Goal: Transaction & Acquisition: Obtain resource

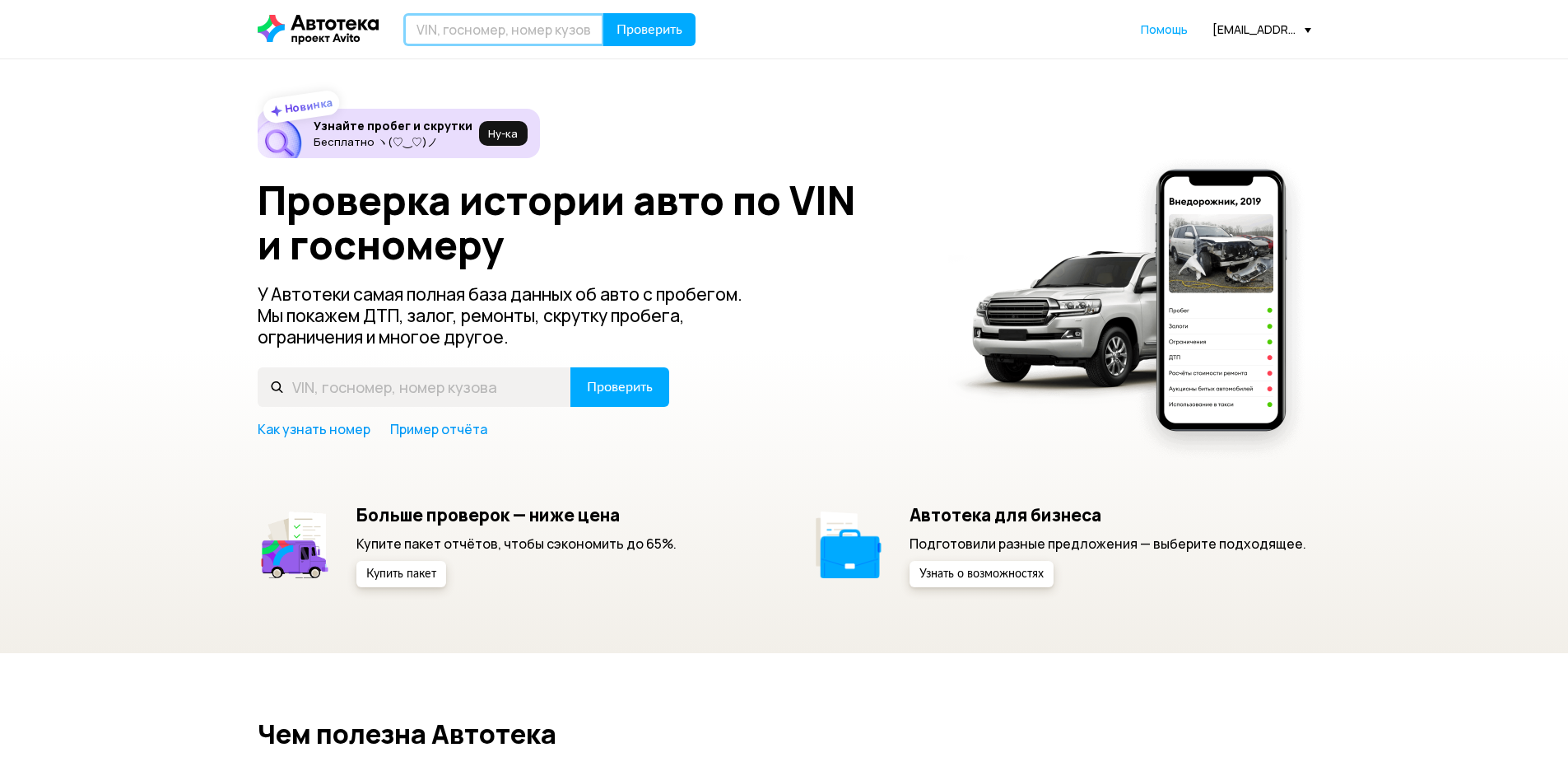
click at [562, 25] on input "text" at bounding box center [504, 30] width 201 height 33
type input "Е009МВ198"
click at [659, 27] on span "Проверить" at bounding box center [649, 30] width 66 height 14
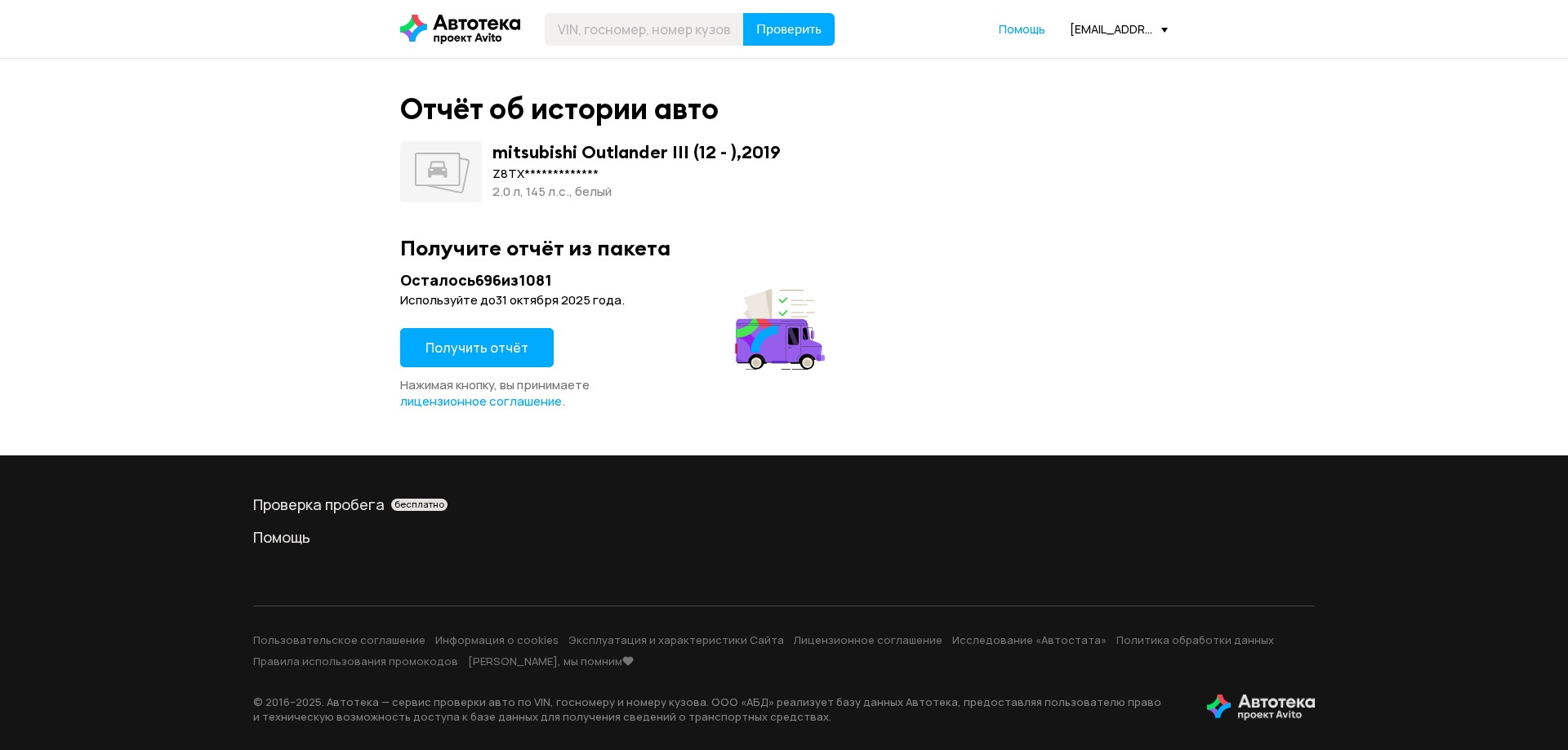
click at [480, 331] on button "Получить отчёт" at bounding box center [477, 347] width 153 height 39
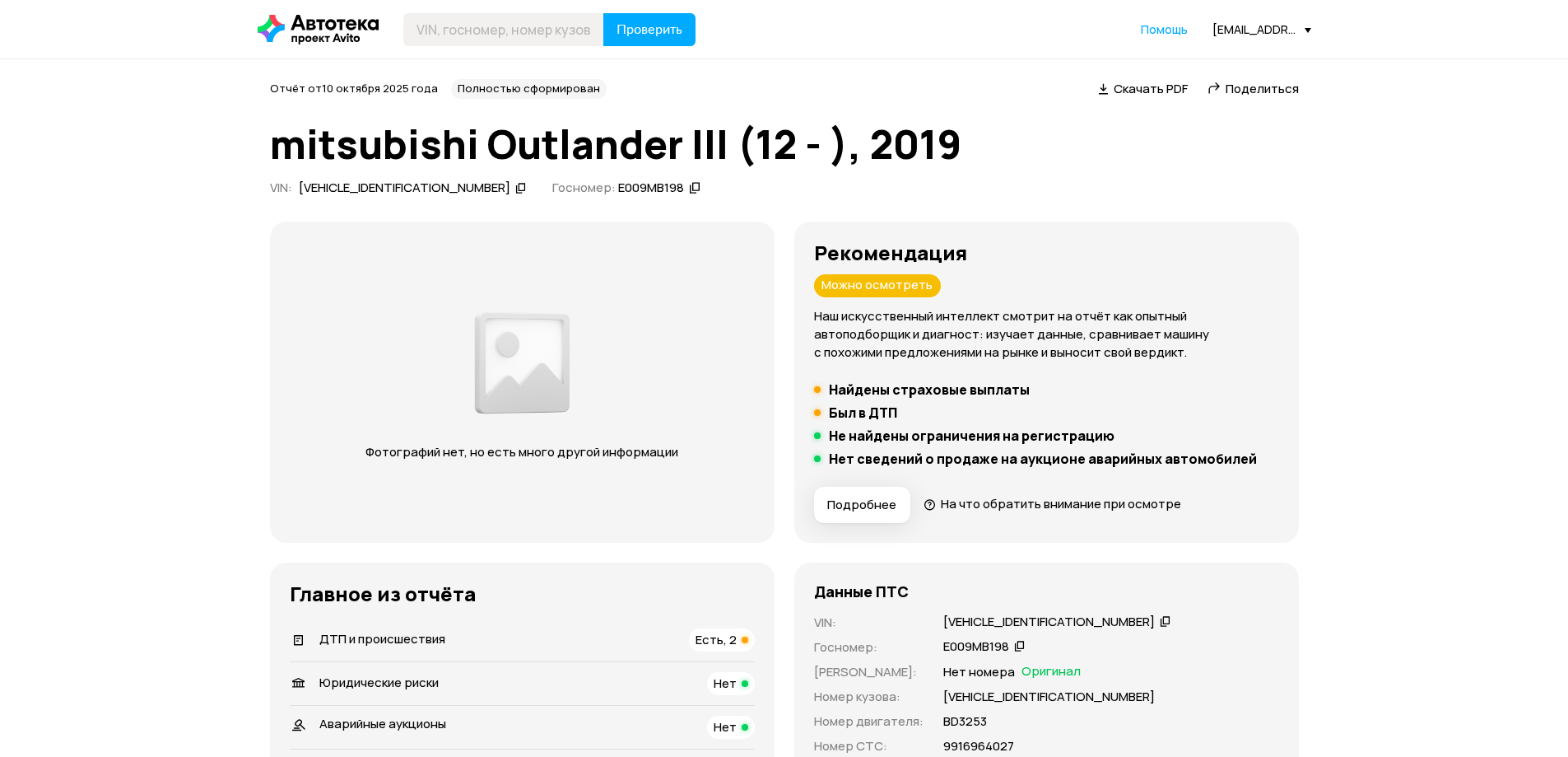
click at [1145, 86] on span "Скачать PDF" at bounding box center [1151, 89] width 74 height 17
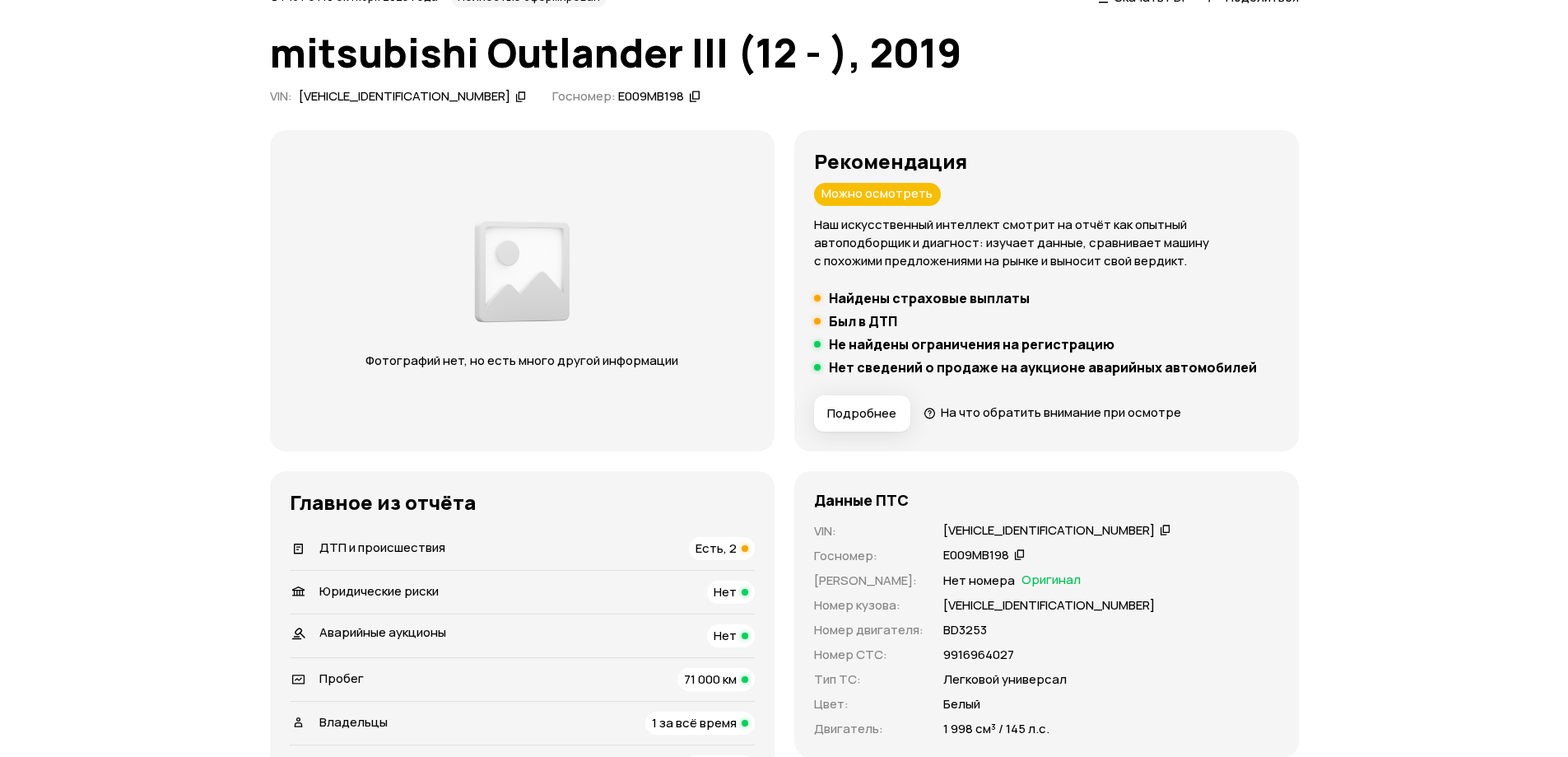
scroll to position [329, 0]
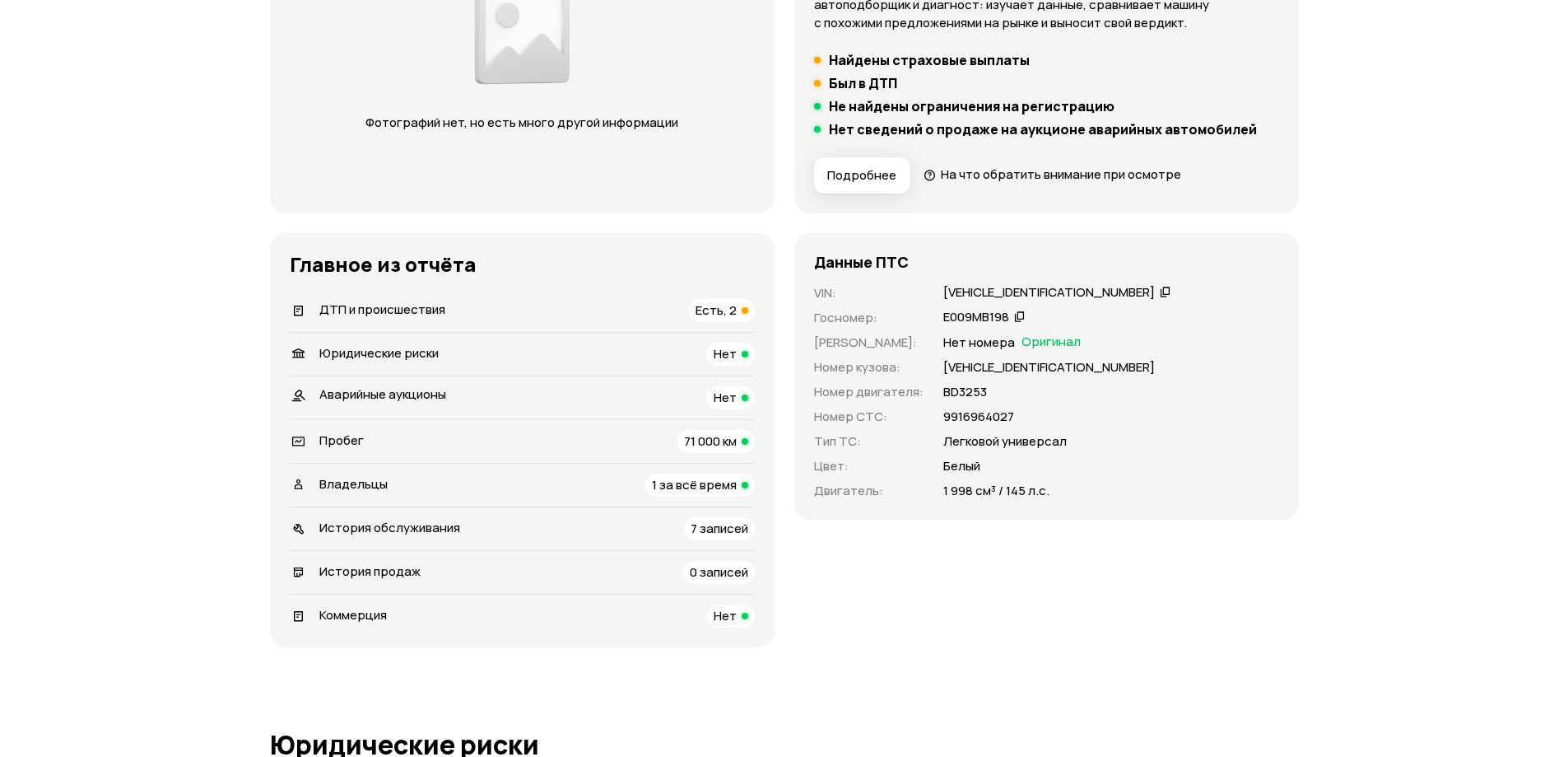
click at [668, 325] on li "ДТП и происшествия Есть, 2" at bounding box center [522, 310] width 465 height 43
click at [670, 312] on div "ДТП и происшествия Есть, 2" at bounding box center [522, 310] width 465 height 23
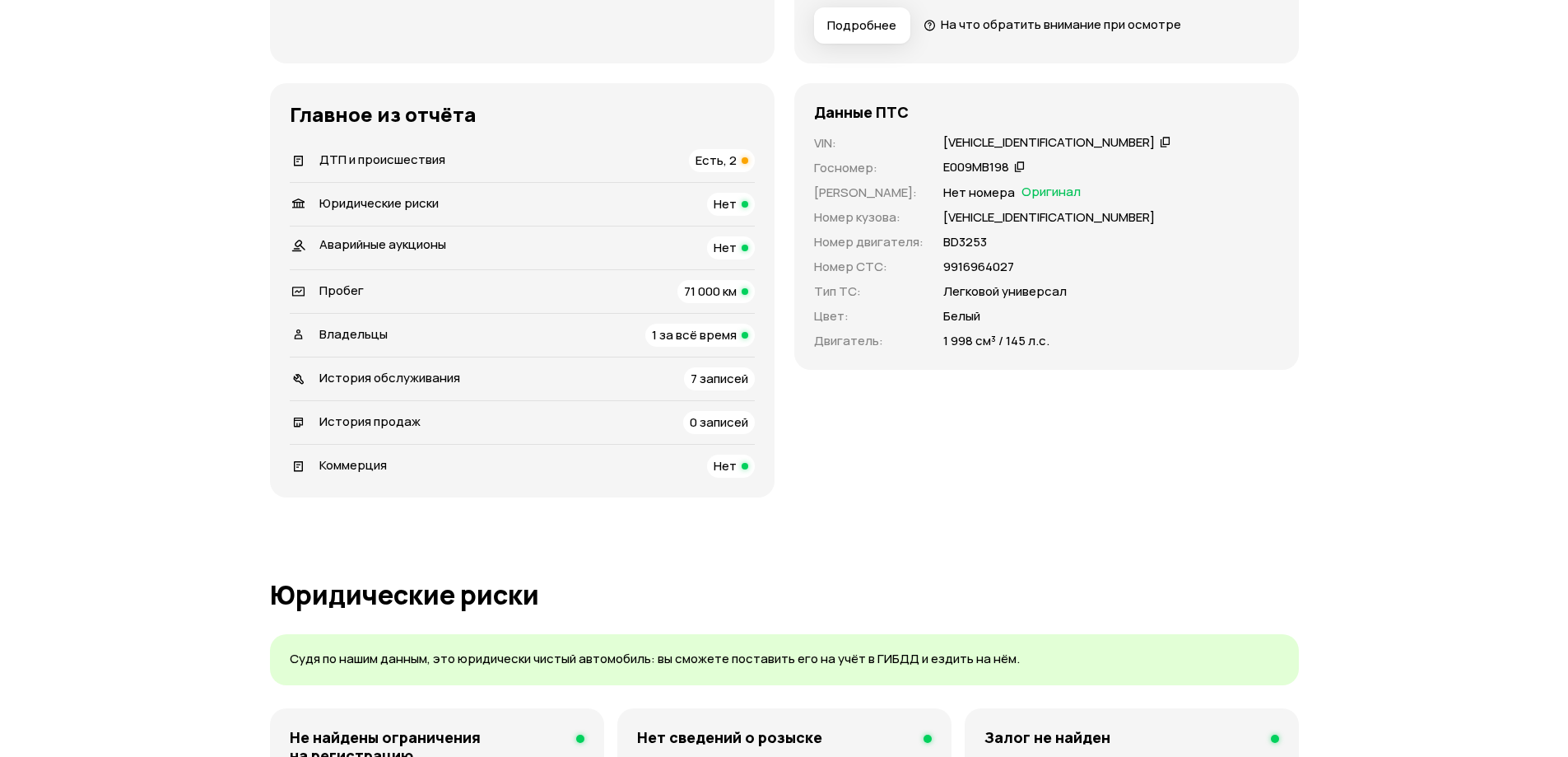
scroll to position [526, 0]
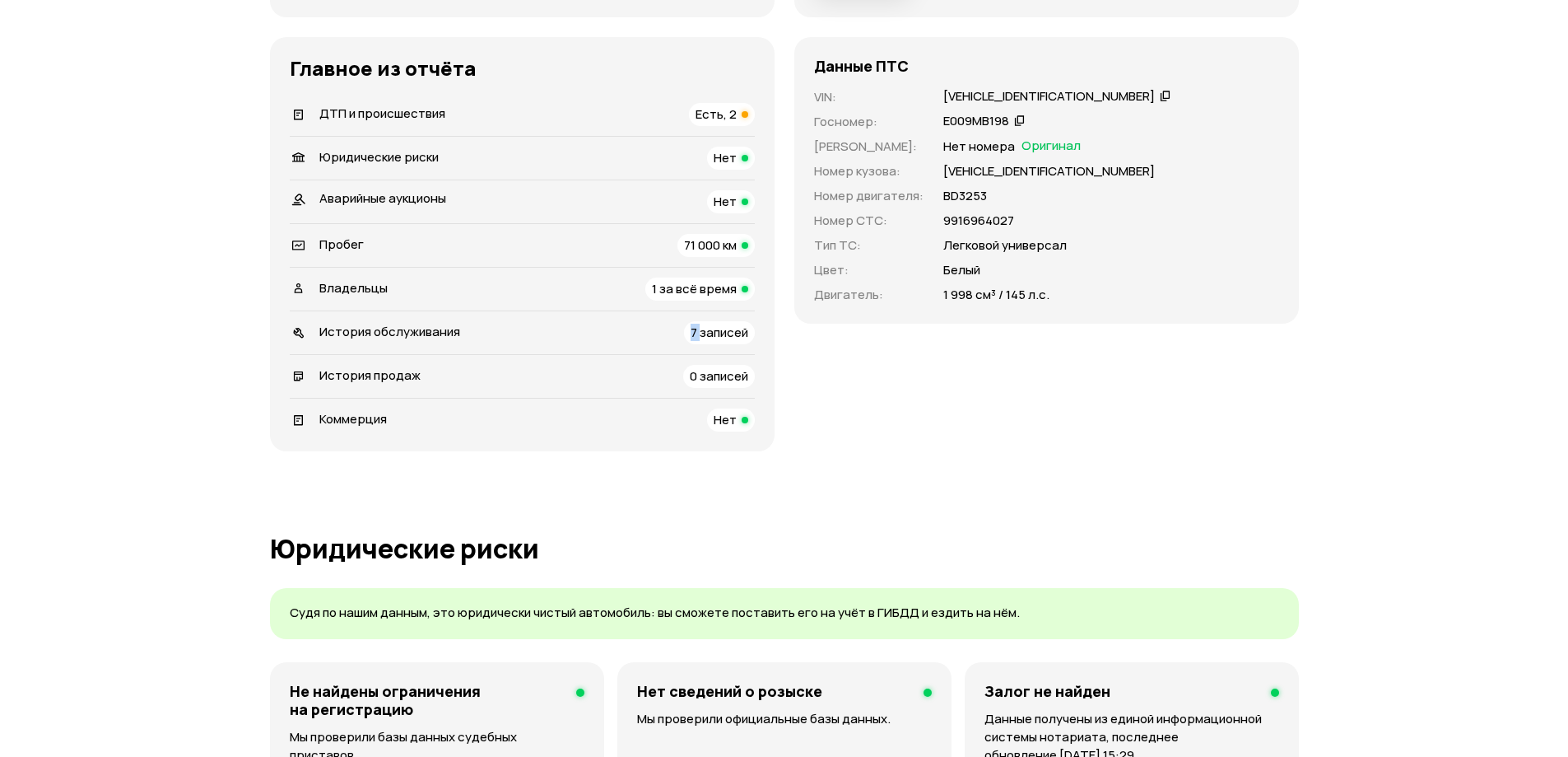
click at [670, 312] on li "История обслуживания 7 записей" at bounding box center [522, 333] width 465 height 44
click at [675, 124] on div "ДТП и происшествия Есть, 2" at bounding box center [522, 114] width 465 height 23
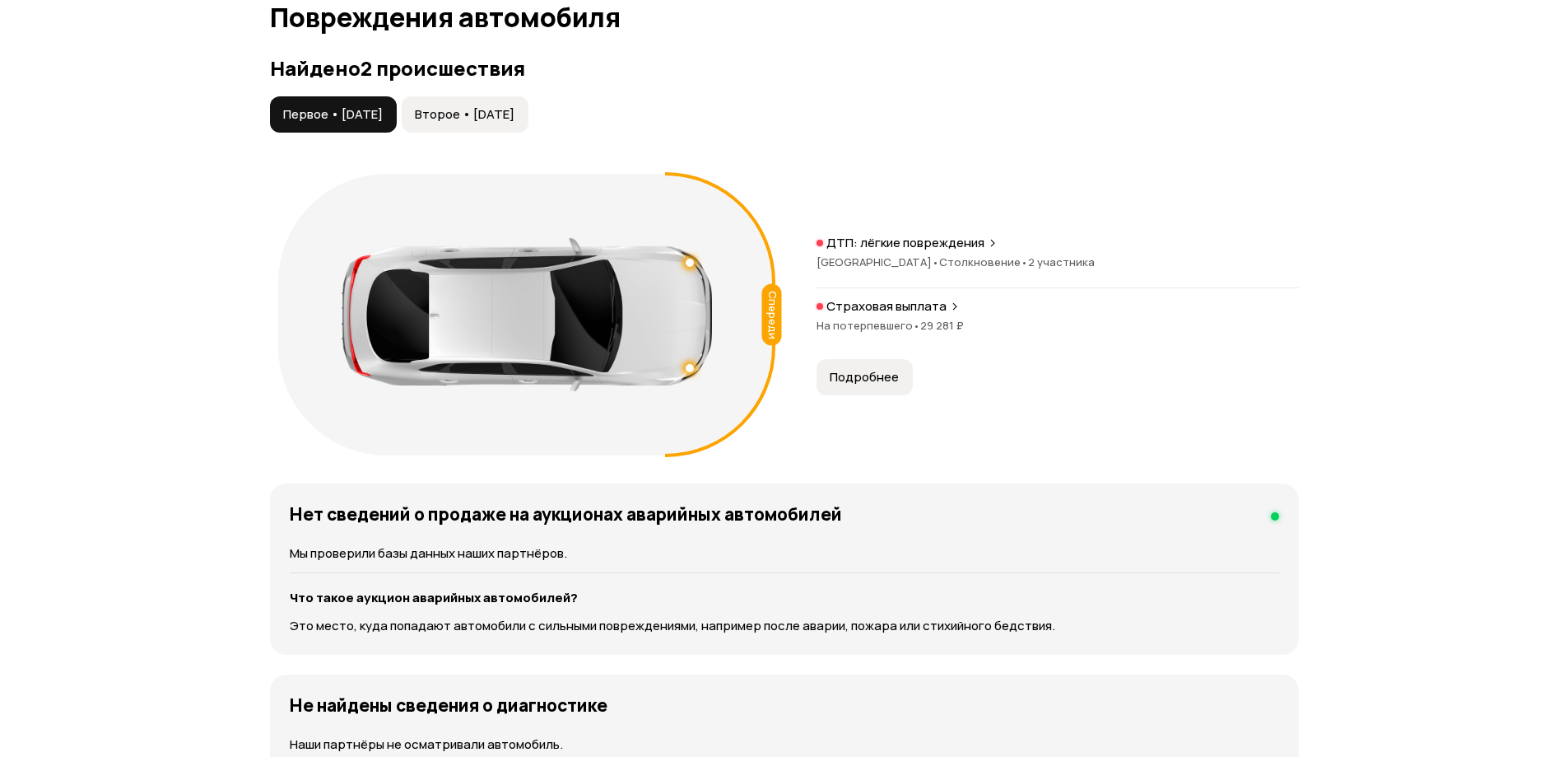
scroll to position [1707, 0]
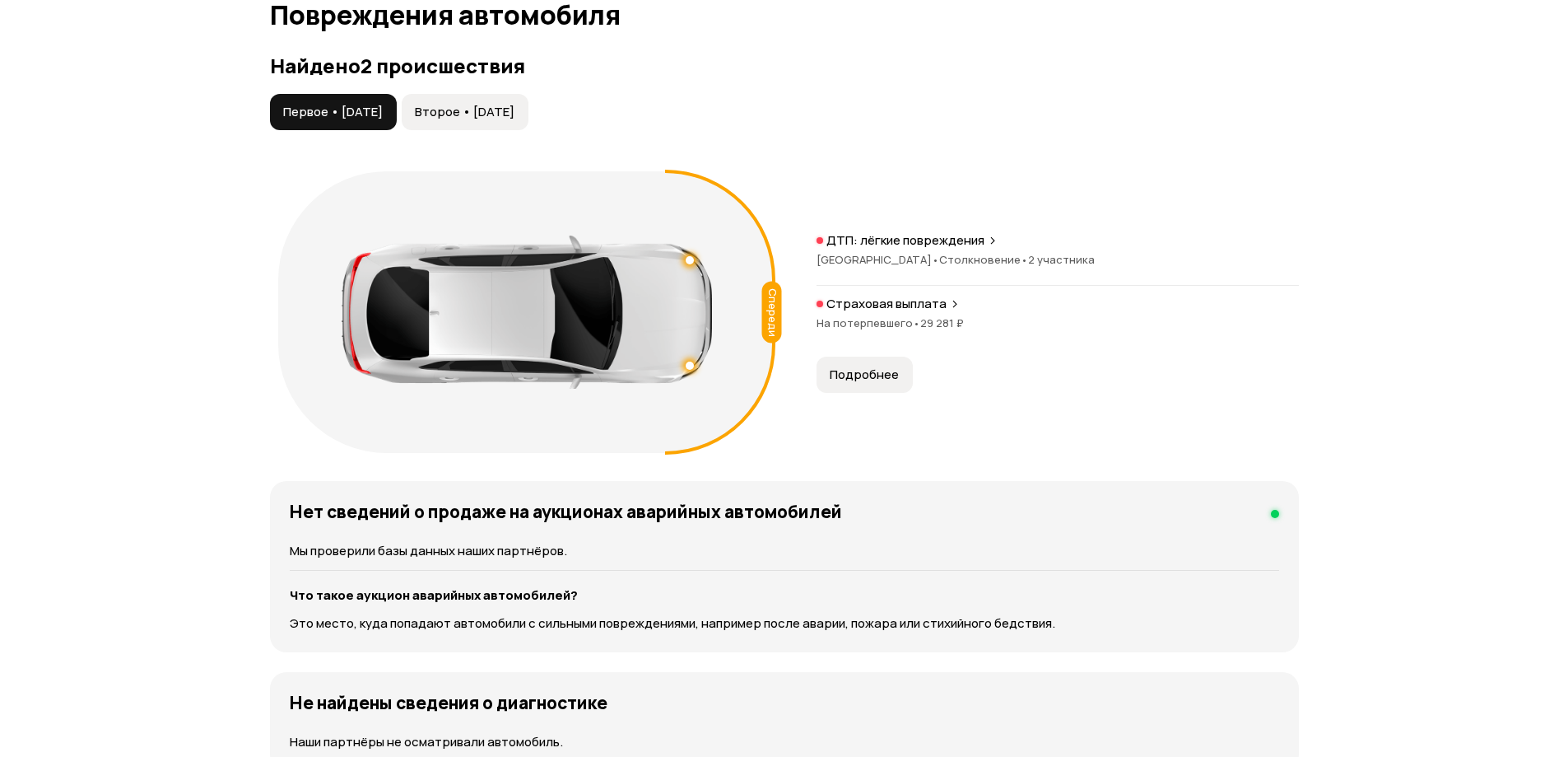
click at [876, 364] on button "Подробнее" at bounding box center [865, 374] width 96 height 36
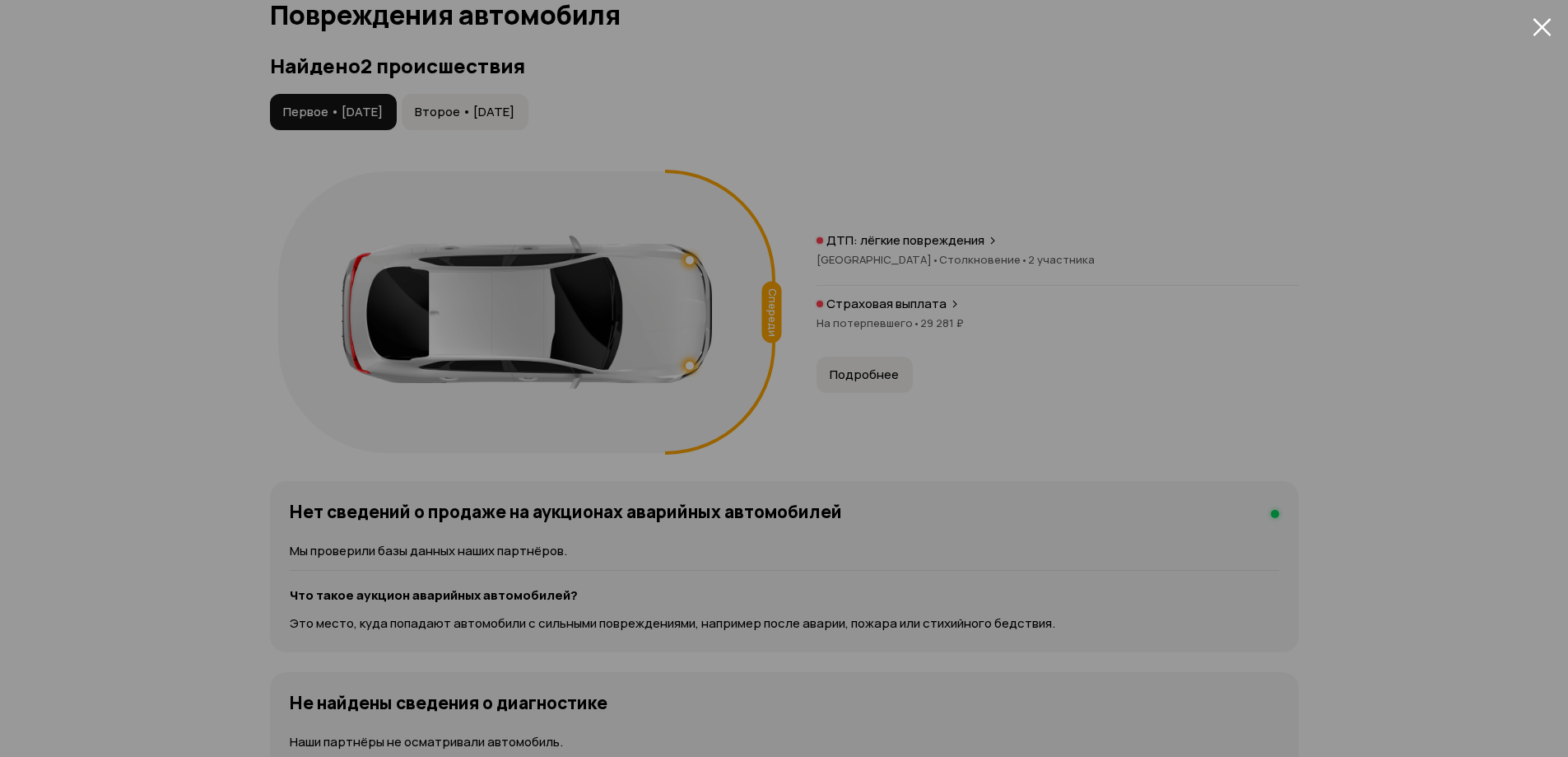
click at [514, 113] on span "Второе • 06 апр 2024" at bounding box center [464, 112] width 100 height 16
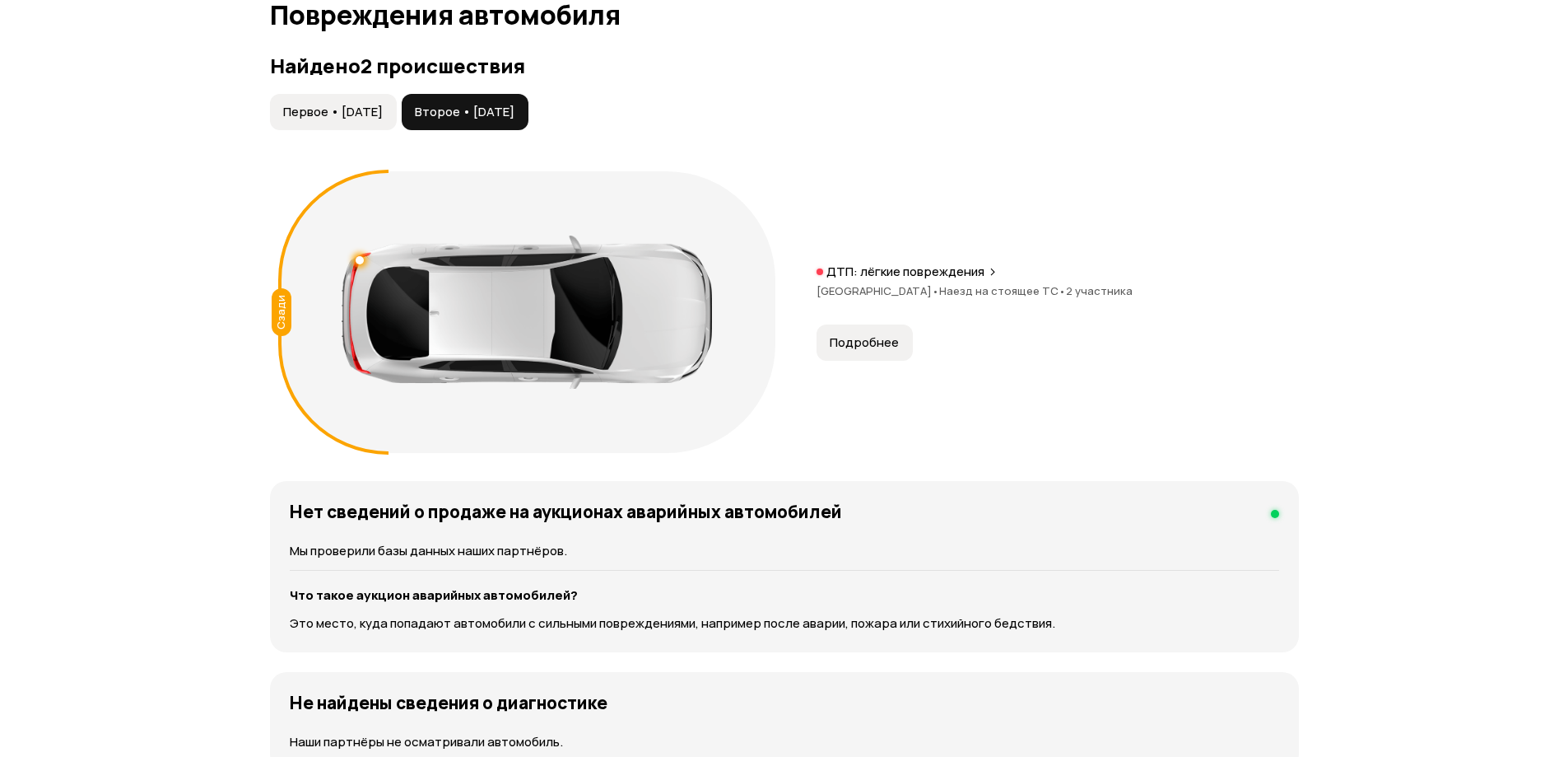
click at [958, 378] on div "Сзади ДТП: лёгкие повреждения Ленинградская область • Наезд на стоящее ТС • 2 у…" at bounding box center [784, 312] width 1029 height 298
click at [898, 346] on button "Подробнее" at bounding box center [865, 342] width 96 height 36
click at [887, 318] on div "ДТП: лёгкие повреждения Ленинградская область • Наезд на стоящее ТС • 2 участни…" at bounding box center [1057, 312] width 482 height 97
click at [885, 348] on span "Подробнее" at bounding box center [865, 342] width 69 height 16
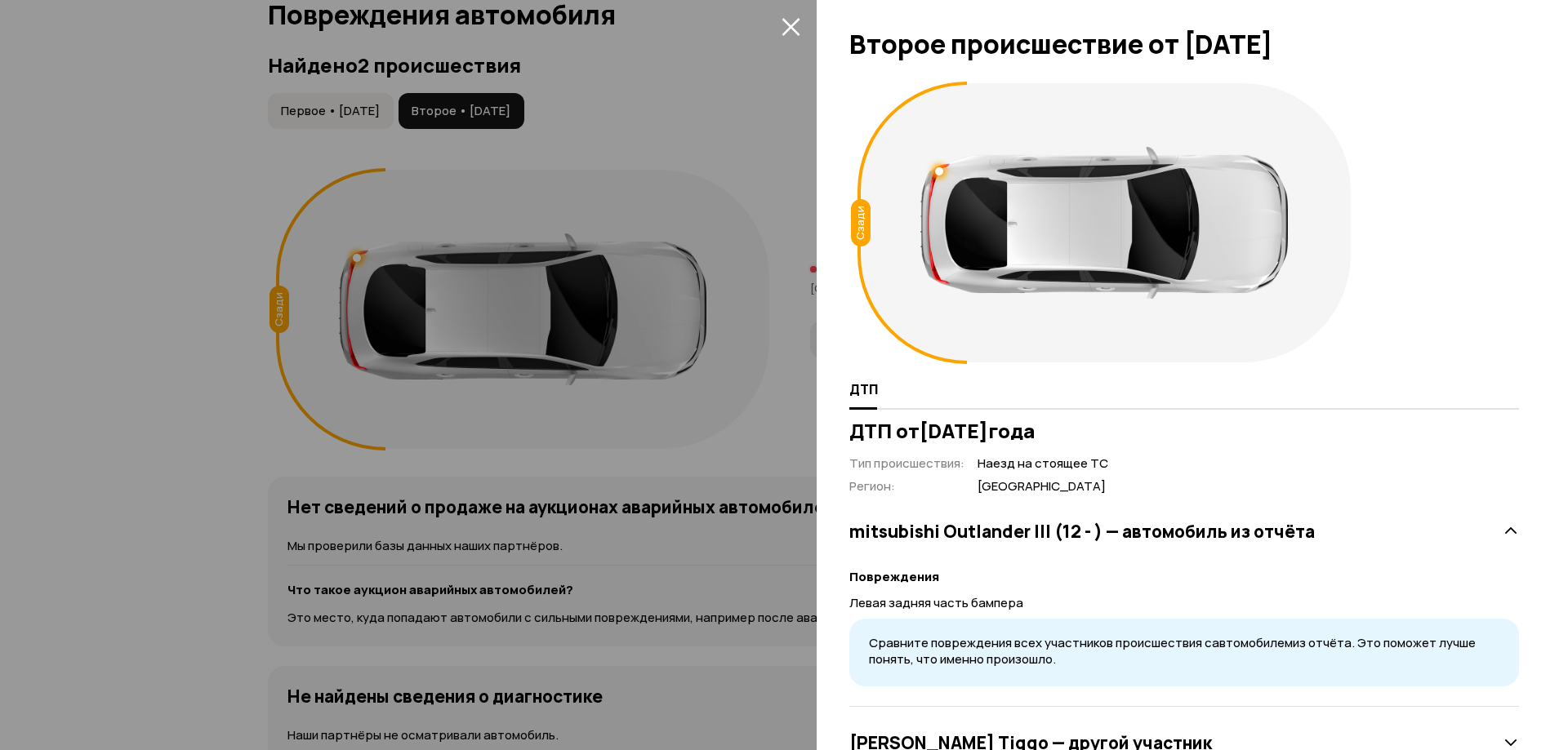
click at [781, 13] on div at bounding box center [784, 375] width 1568 height 750
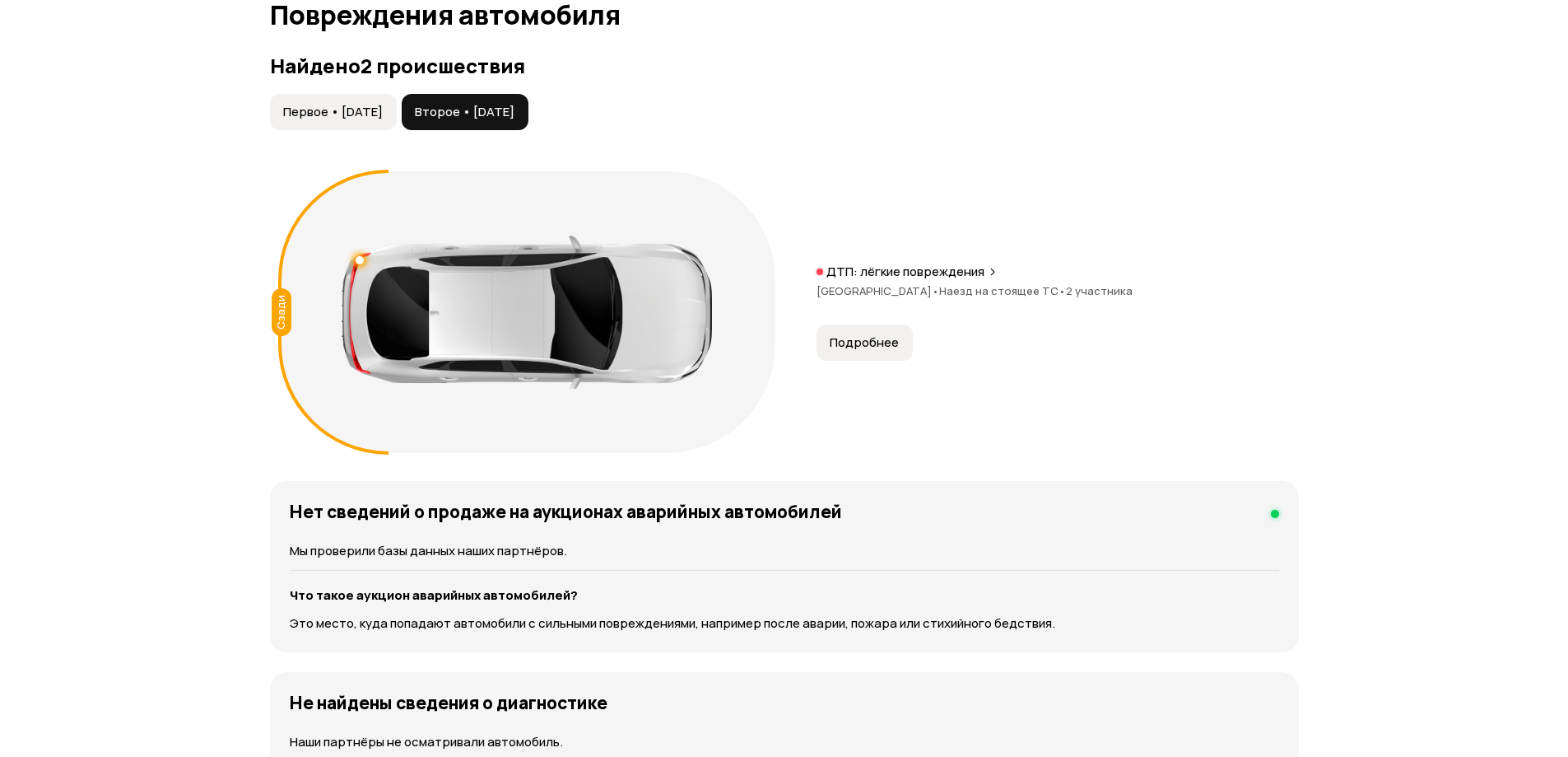
click at [383, 118] on span "Первое • 07 май 2021" at bounding box center [333, 112] width 100 height 16
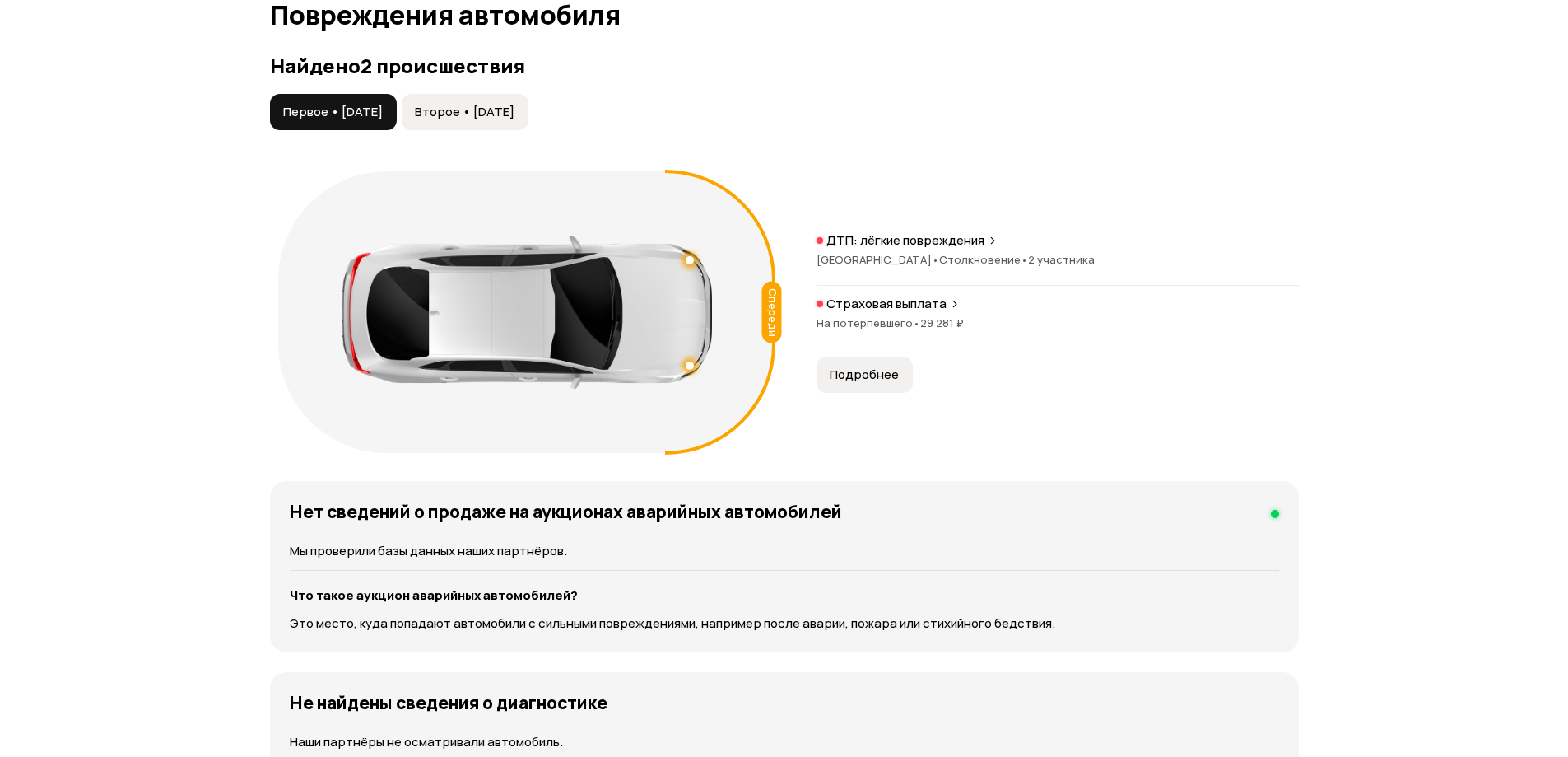
click at [882, 376] on span "Подробнее" at bounding box center [865, 374] width 69 height 16
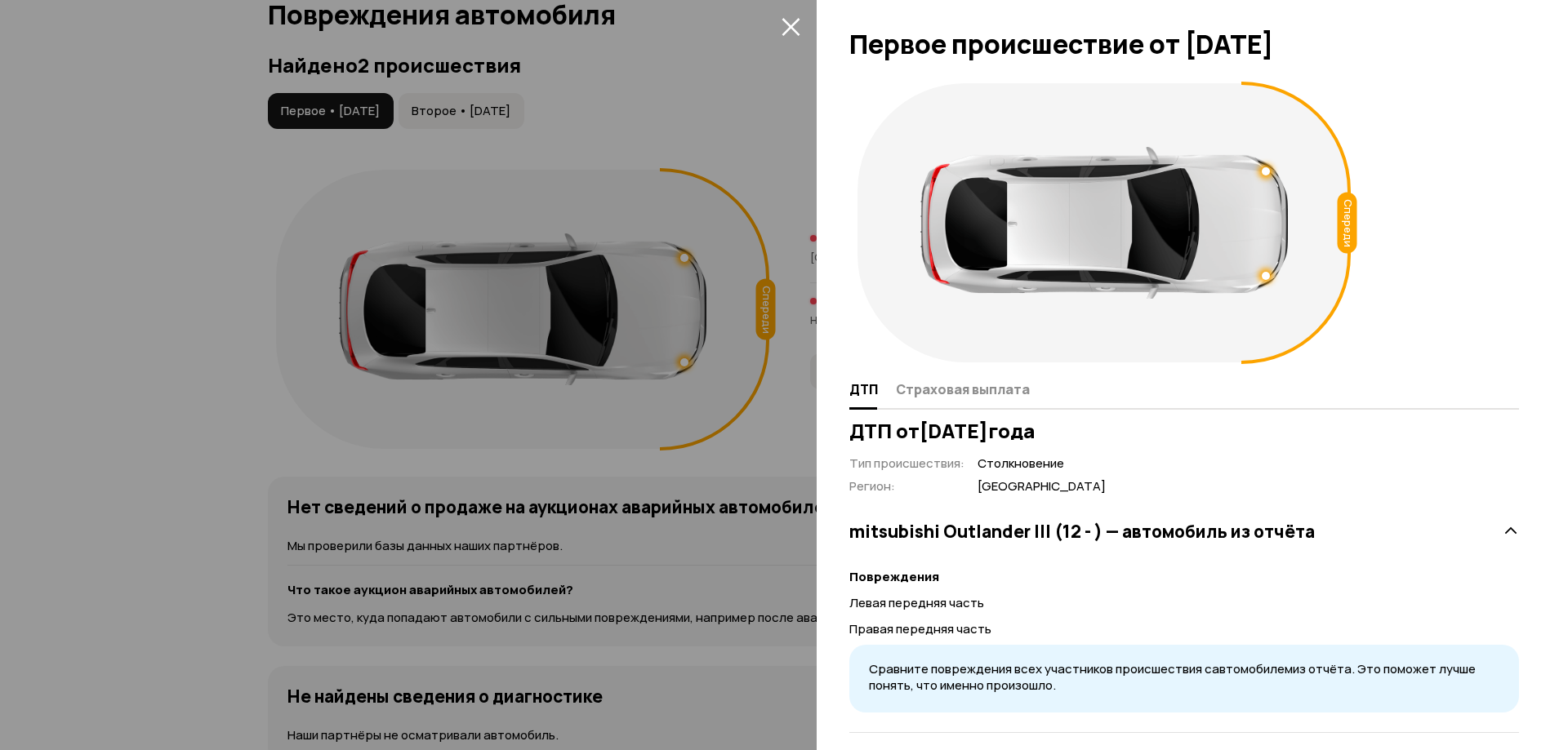
click at [781, 28] on icon "закрыть" at bounding box center [791, 26] width 18 height 18
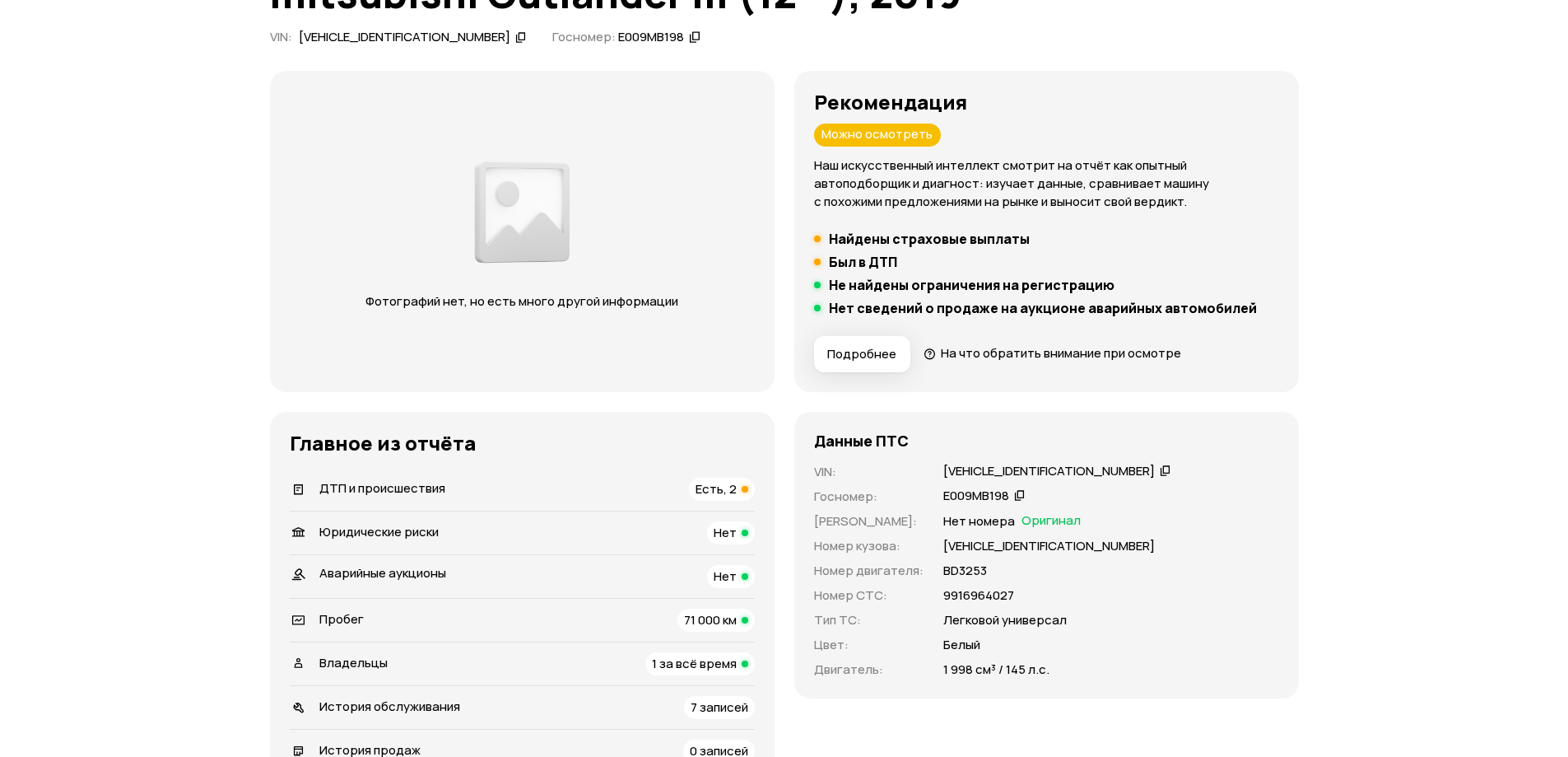
scroll to position [329, 0]
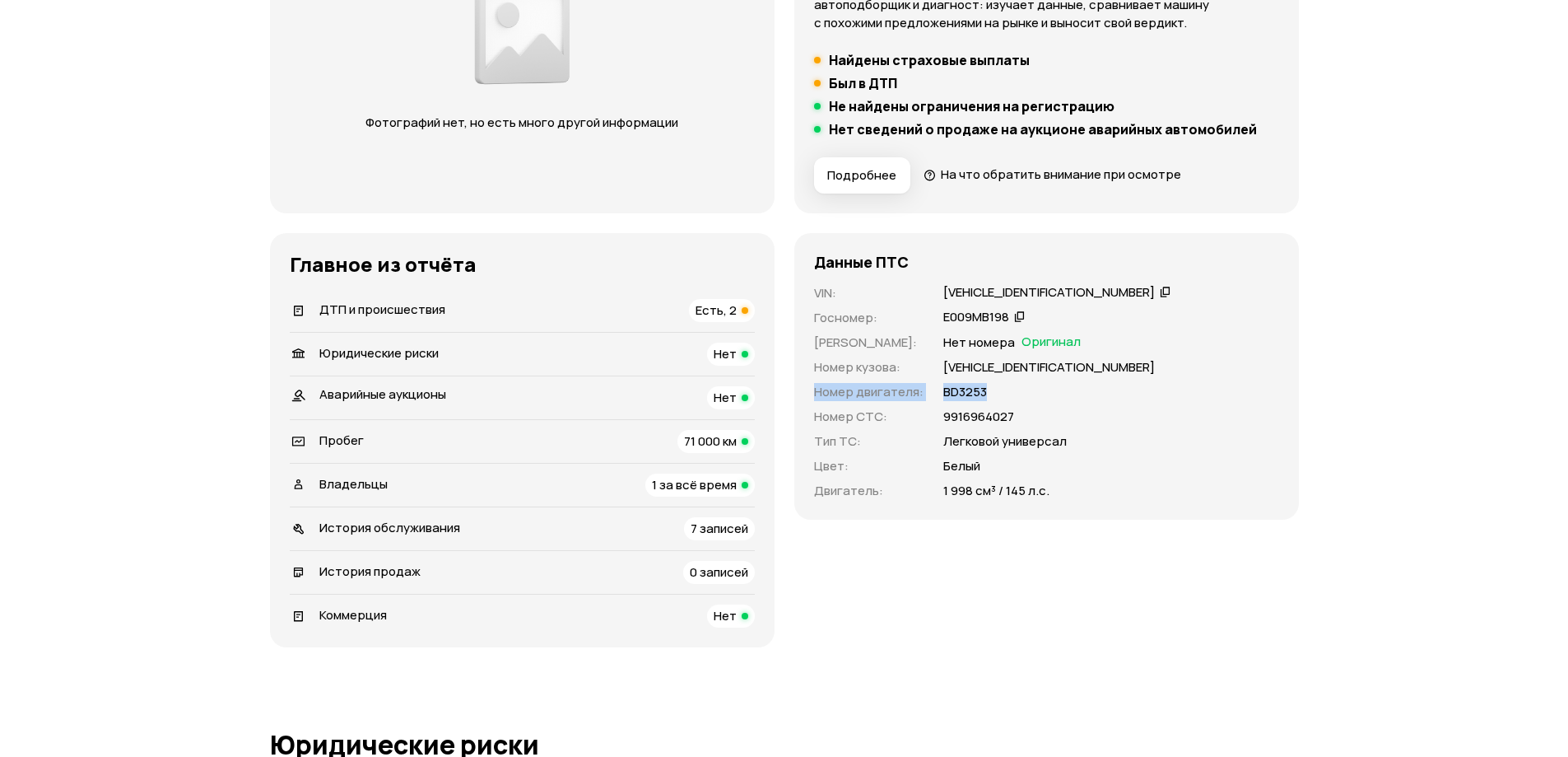
drag, startPoint x: 1009, startPoint y: 401, endPoint x: 806, endPoint y: 385, distance: 203.6
click at [806, 385] on div "Данные ПТС VIN : Z8TXTGF2WKM026791   Госномер : Е009МВ198   Номер ПТС : Нет ном…" at bounding box center [1047, 376] width 505 height 286
copy div "Номер двигателя : ВD3253"
